Goal: Information Seeking & Learning: Learn about a topic

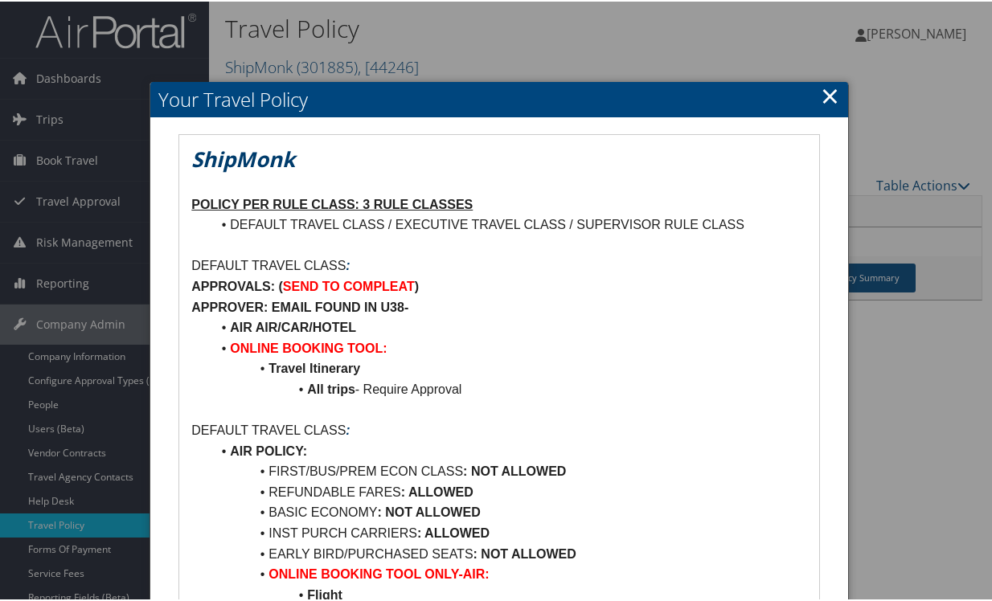
click at [492, 335] on li "AIR AIR/CAR/HOTEL" at bounding box center [508, 326] width 595 height 21
click at [820, 91] on link "×" at bounding box center [829, 94] width 18 height 32
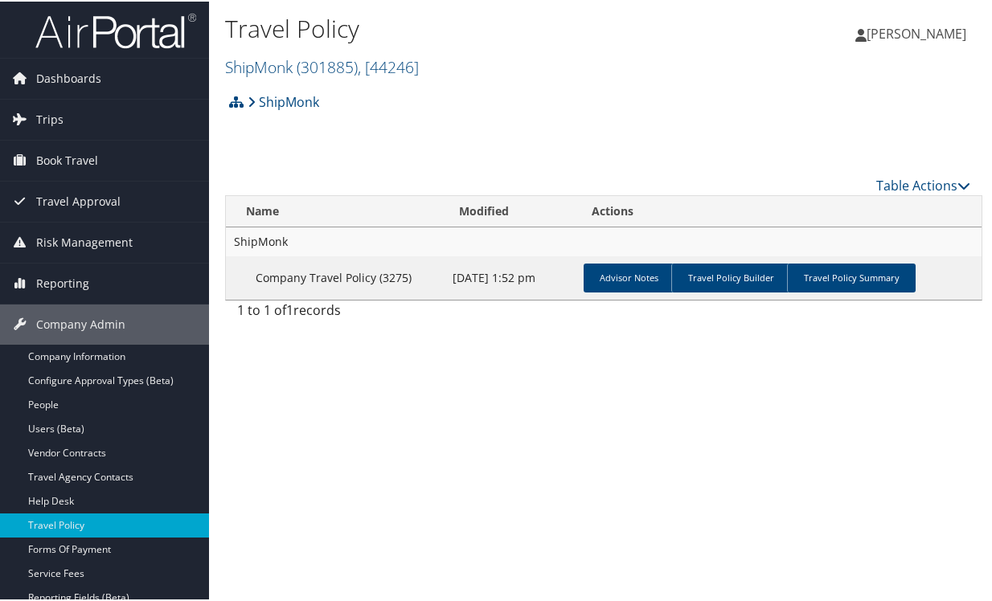
click at [460, 188] on div "Table Actions" at bounding box center [699, 183] width 544 height 19
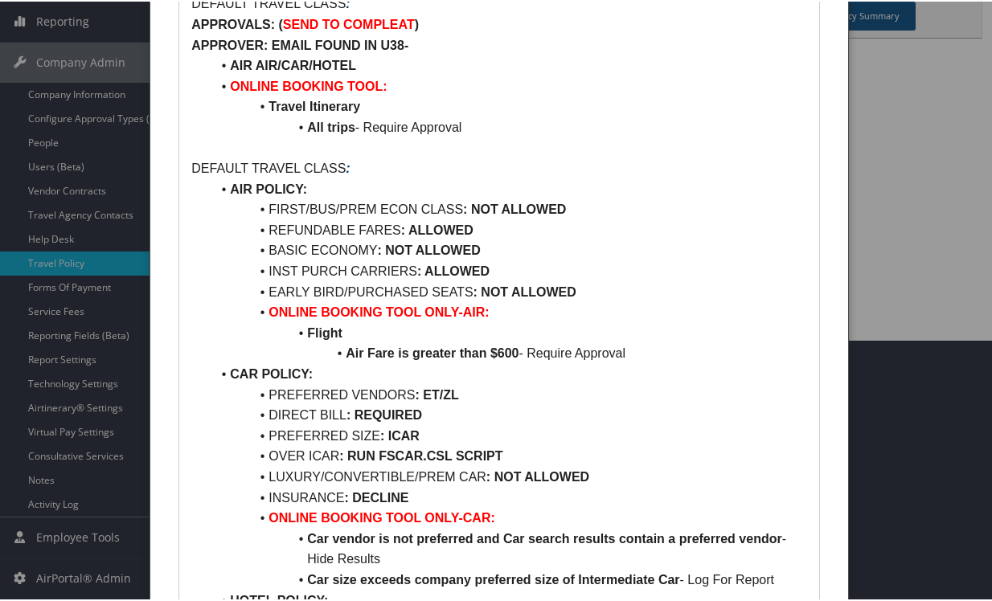
scroll to position [321, 0]
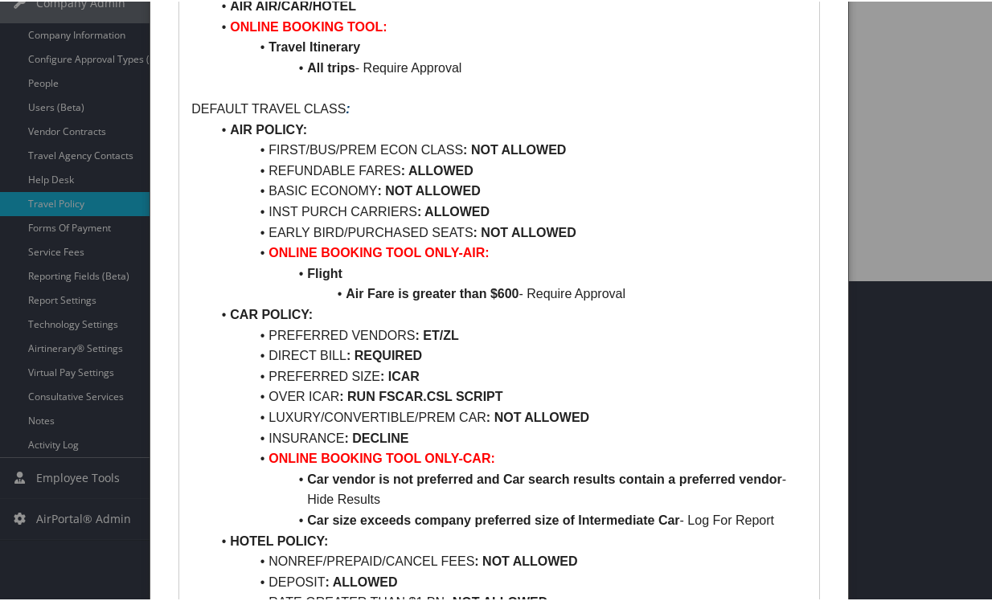
click at [542, 321] on li "CAR POLICY:" at bounding box center [508, 313] width 595 height 21
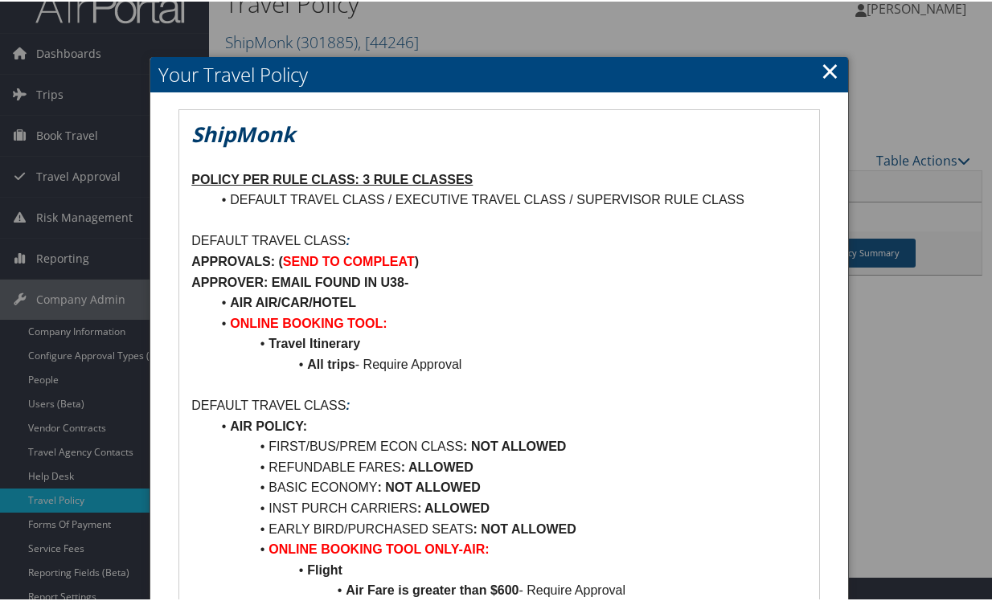
scroll to position [0, 0]
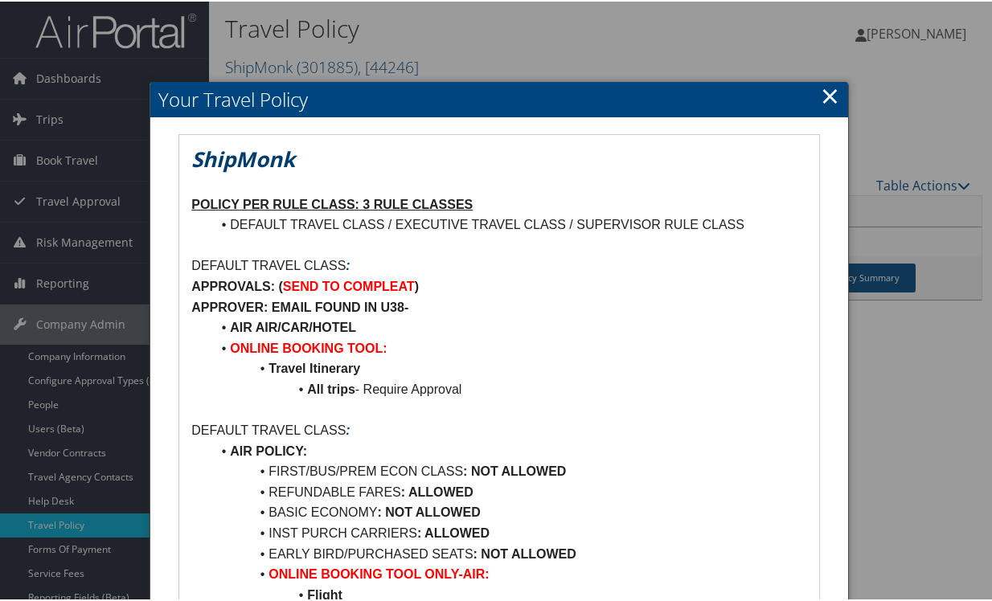
click at [826, 92] on link "×" at bounding box center [829, 94] width 18 height 32
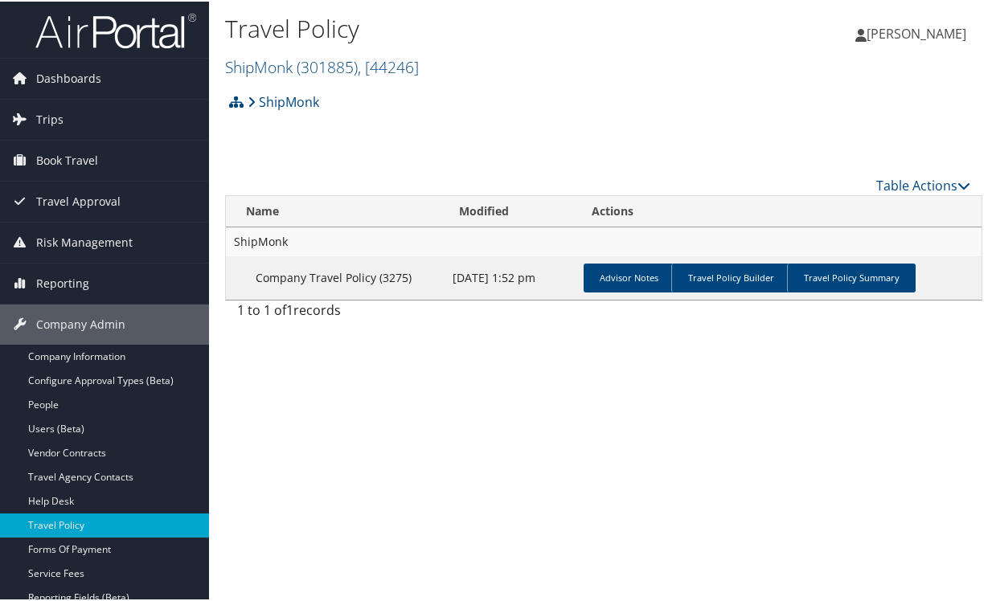
drag, startPoint x: 391, startPoint y: 423, endPoint x: 406, endPoint y: 407, distance: 22.2
click at [391, 423] on div "Travel Policy ShipMonk ( 301885 ) , [ 44246 ] ShipMonk, [44246] Crocs, [10385] …" at bounding box center [603, 300] width 789 height 601
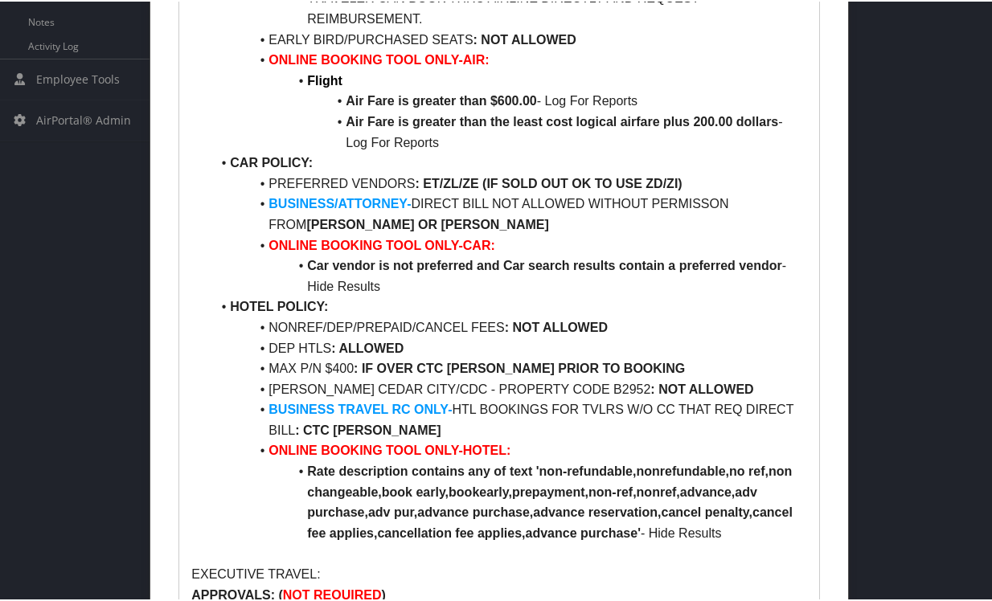
scroll to position [723, 0]
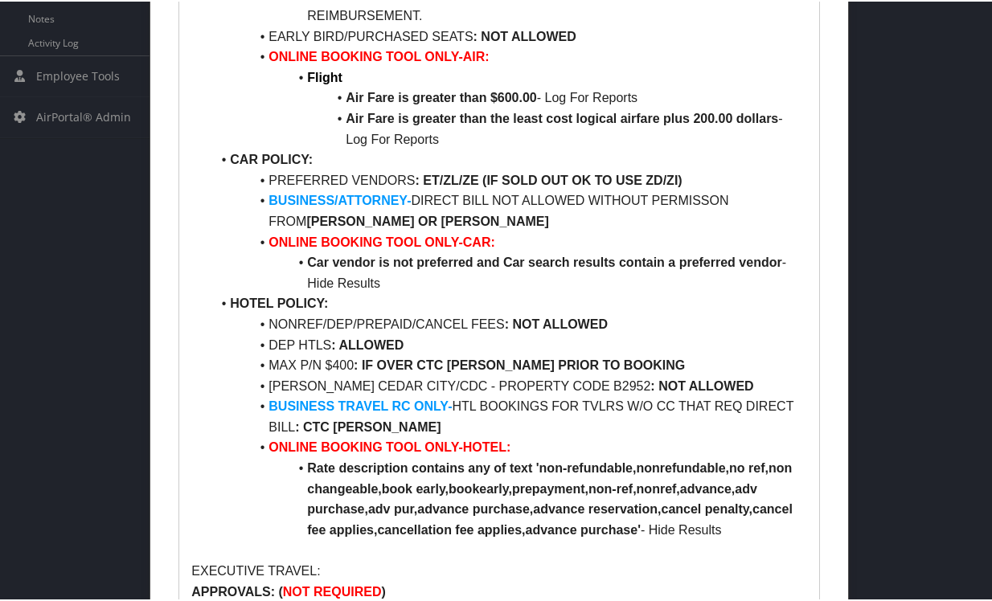
click at [307, 125] on li "Air Fare is greater than the least cost logical airfare plus 200.00 dollars - L…" at bounding box center [508, 127] width 595 height 41
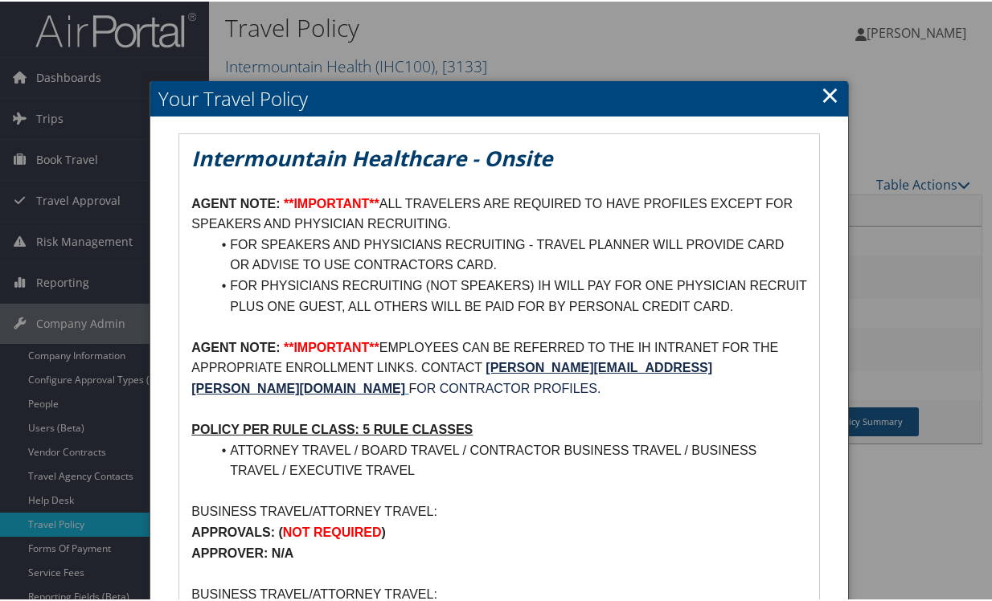
scroll to position [0, 0]
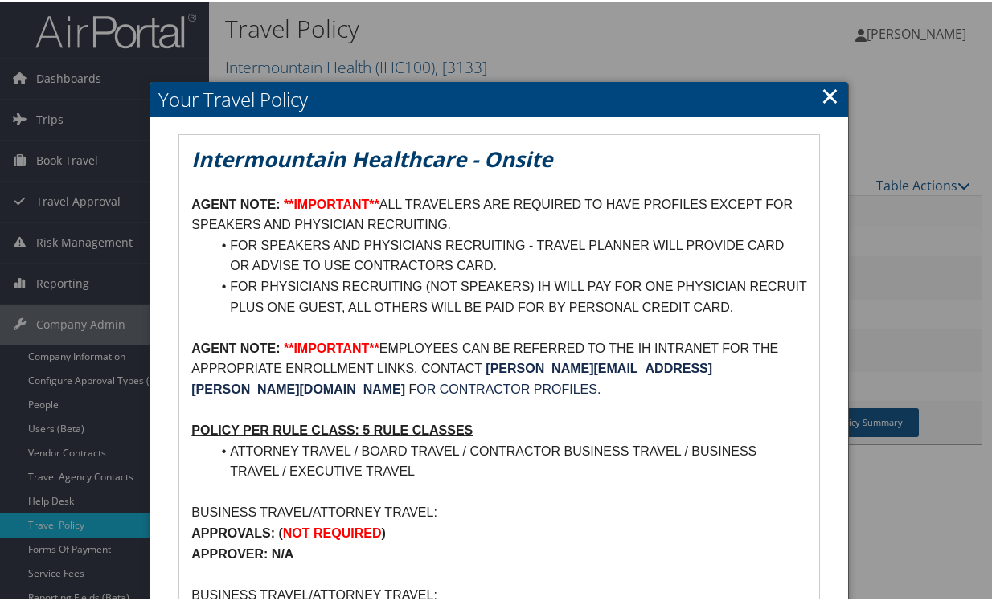
click at [820, 98] on link "×" at bounding box center [829, 94] width 18 height 32
